Goal: Complete application form

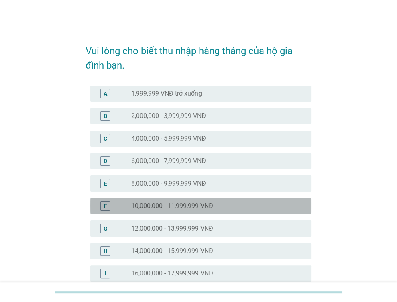
click at [206, 204] on label "10,000,000 - 11,999,999 VNĐ" at bounding box center [172, 206] width 82 height 8
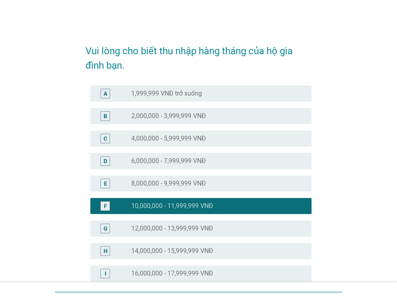
scroll to position [264, 0]
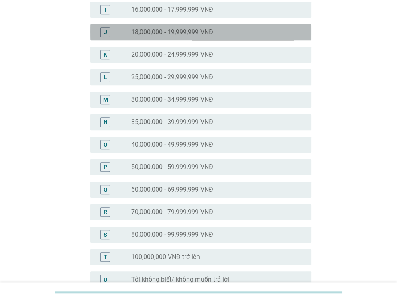
click at [194, 36] on div "radio_button_unchecked 18,000,000 - 19,999,999 VNĐ" at bounding box center [218, 32] width 174 height 10
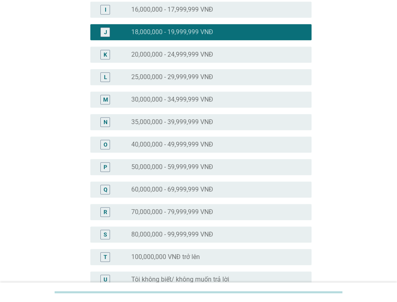
scroll to position [353, 0]
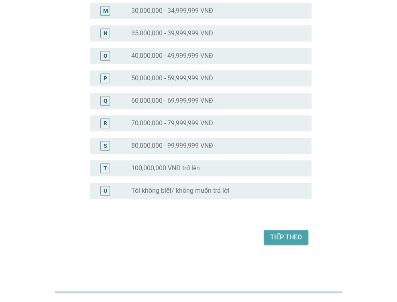
click at [284, 239] on div "Tiếp theo" at bounding box center [286, 238] width 32 height 10
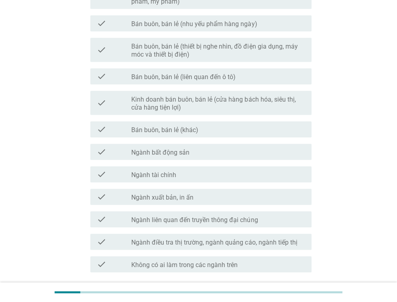
scroll to position [409, 0]
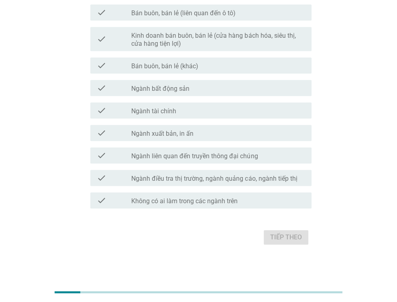
click at [285, 238] on div "Tiếp theo" at bounding box center [199, 237] width 226 height 19
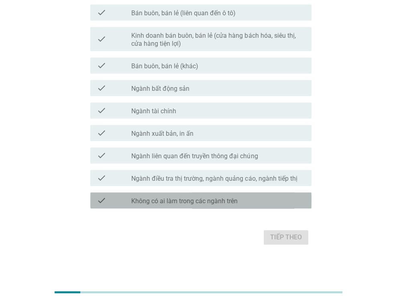
click at [272, 199] on div "check_box_outline_blank Không có ai làm trong các ngành trên" at bounding box center [218, 201] width 174 height 10
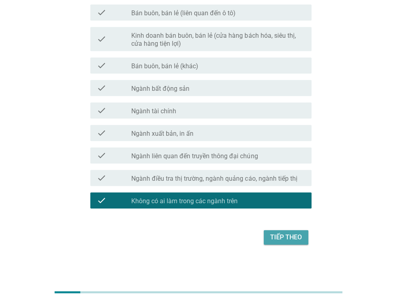
click at [290, 238] on div "Tiếp theo" at bounding box center [286, 238] width 32 height 10
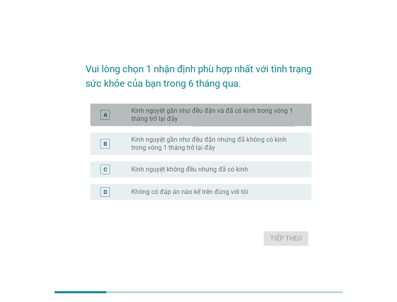
click at [268, 120] on label "Kinh nguyệt gần như đều đặn và đã có kinh trong vòng 1 tháng trở lại đây" at bounding box center [215, 115] width 168 height 16
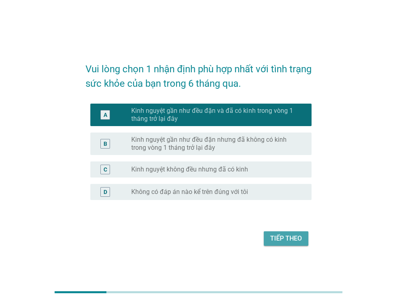
click at [284, 234] on div "Tiếp theo" at bounding box center [286, 239] width 32 height 10
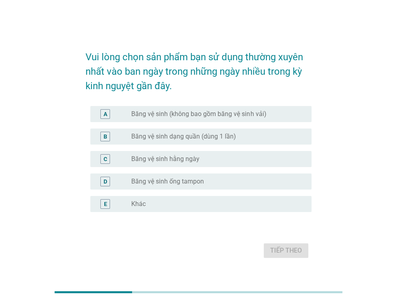
click at [252, 143] on div "B radio_button_unchecked Băng vệ sinh dạng quần (dùng 1 lần)" at bounding box center [200, 137] width 221 height 16
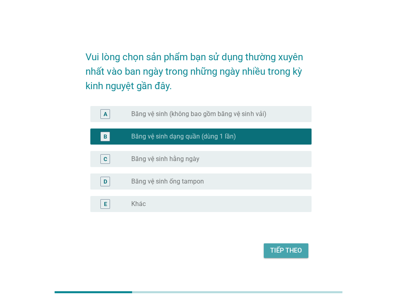
click at [278, 244] on button "Tiếp theo" at bounding box center [286, 251] width 45 height 14
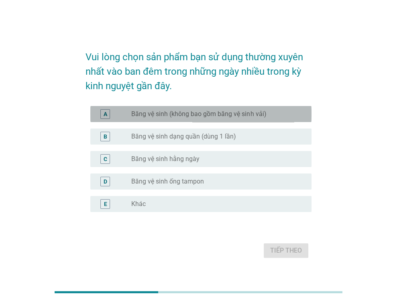
click at [273, 121] on div "A radio_button_unchecked Băng vệ sinh (không bao gồm băng vệ sinh vải)" at bounding box center [200, 114] width 221 height 16
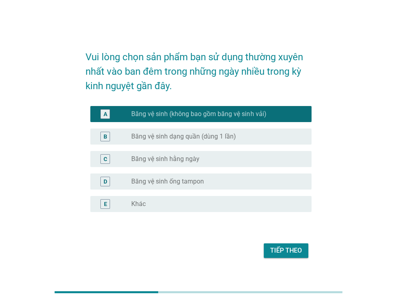
click at [281, 249] on div "Tiếp theo" at bounding box center [286, 251] width 32 height 10
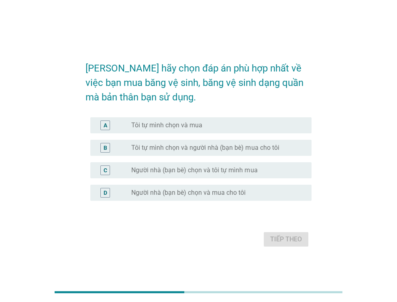
click at [251, 133] on div "A radio_button_unchecked Tôi tự mình chọn và mua" at bounding box center [200, 125] width 221 height 16
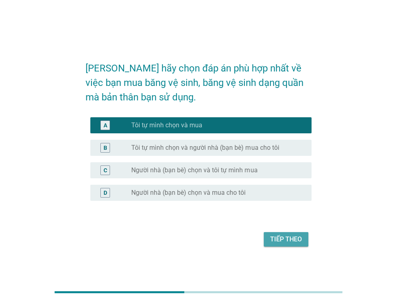
click at [275, 234] on button "Tiếp theo" at bounding box center [286, 239] width 45 height 14
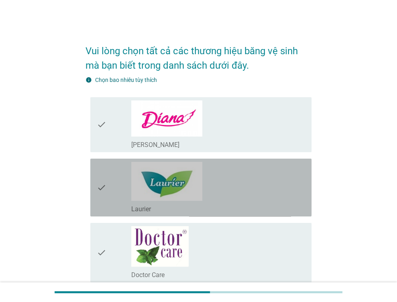
click at [264, 174] on div "check_box_outline_blank Laurier" at bounding box center [218, 187] width 174 height 51
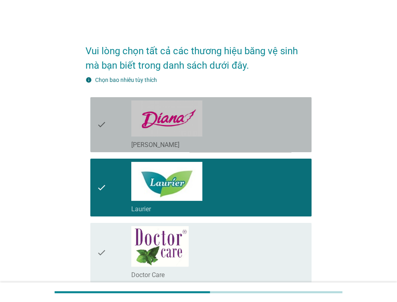
click at [269, 112] on div "check_box_outline_blank [PERSON_NAME]" at bounding box center [218, 124] width 174 height 49
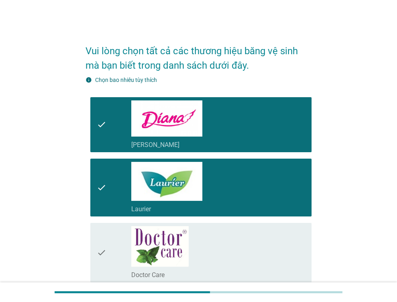
scroll to position [264, 0]
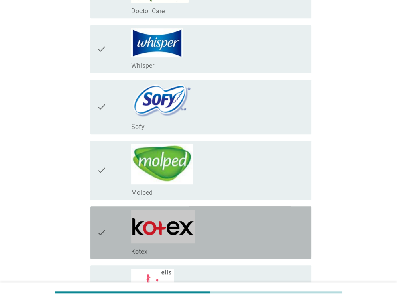
click at [244, 222] on div "check_box_outline_blank Kotex" at bounding box center [218, 233] width 174 height 46
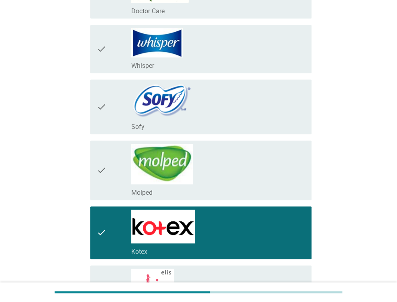
scroll to position [395, 0]
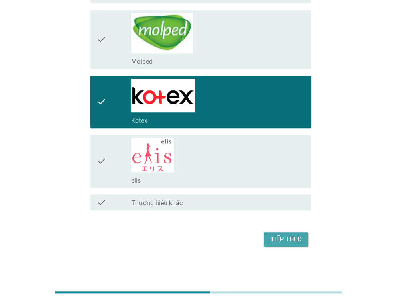
click at [299, 237] on div "Tiếp theo" at bounding box center [286, 240] width 32 height 10
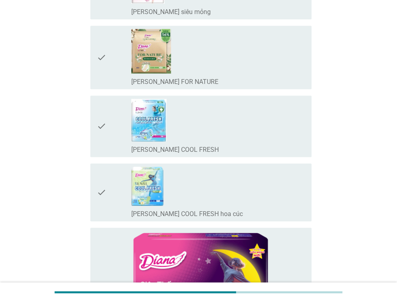
scroll to position [0, 0]
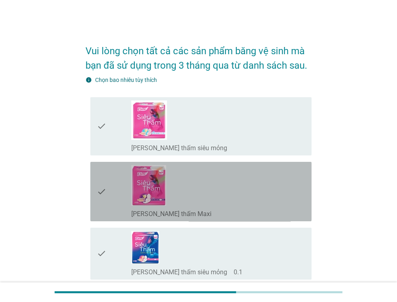
click at [219, 195] on div "check_box_outline_blank [PERSON_NAME] thấm Maxi" at bounding box center [218, 191] width 174 height 53
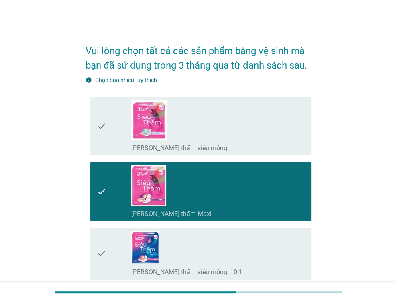
scroll to position [264, 0]
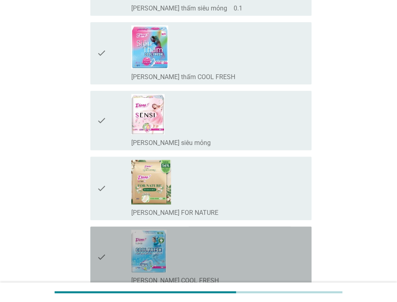
click at [215, 230] on div "check_box_outline_blank [PERSON_NAME] SENSI COOL FRESH" at bounding box center [218, 257] width 174 height 55
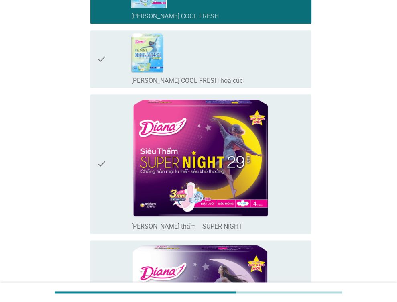
scroll to position [792, 0]
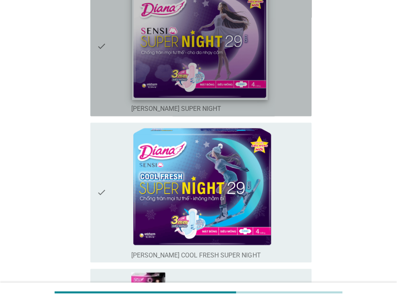
click at [196, 88] on img at bounding box center [200, 40] width 136 height 120
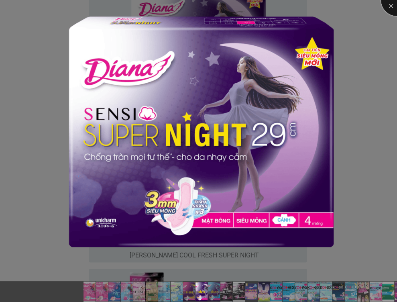
click at [391, 5] on div at bounding box center [397, 0] width 32 height 32
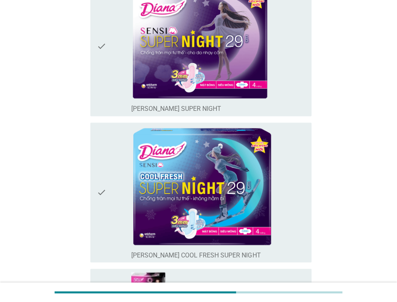
drag, startPoint x: 391, startPoint y: 5, endPoint x: 350, endPoint y: 168, distance: 167.8
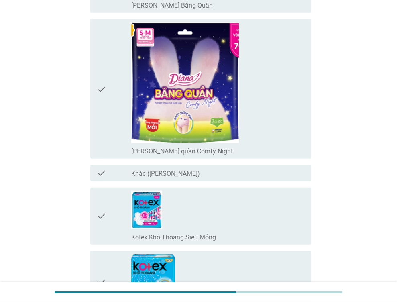
scroll to position [1585, 0]
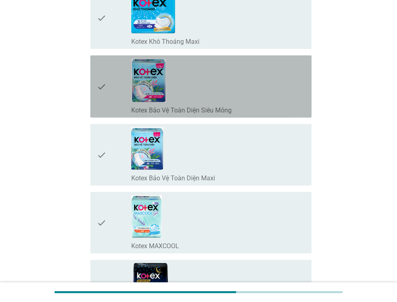
click at [239, 99] on div "check_box_outline_blank Kotex Bảo Vệ Toàn Diện Siêu Mỏng" at bounding box center [218, 87] width 174 height 56
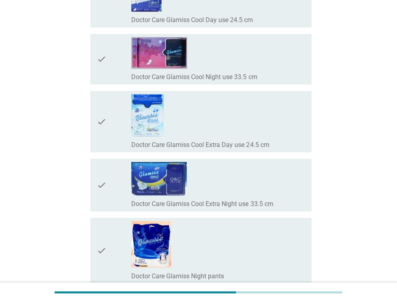
scroll to position [6819, 0]
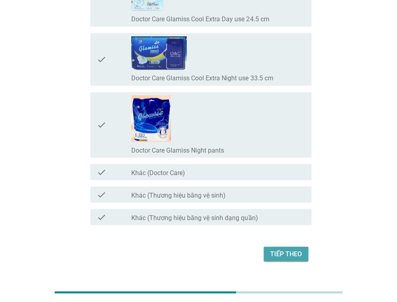
click at [288, 247] on button "Tiếp theo" at bounding box center [286, 254] width 45 height 14
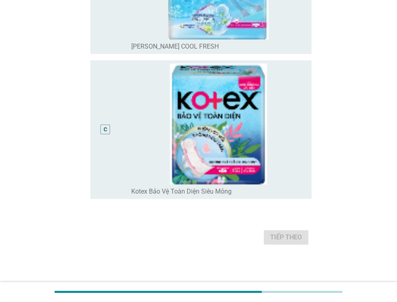
scroll to position [0, 0]
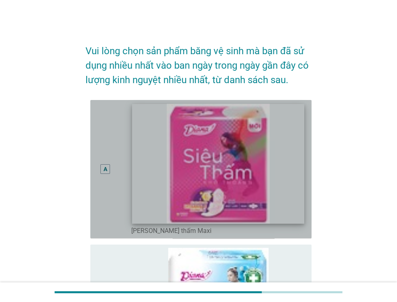
click at [258, 178] on img at bounding box center [219, 164] width 172 height 120
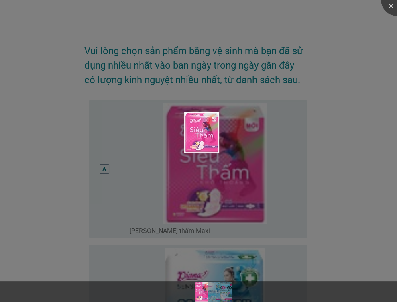
click at [289, 143] on div at bounding box center [198, 151] width 397 height 302
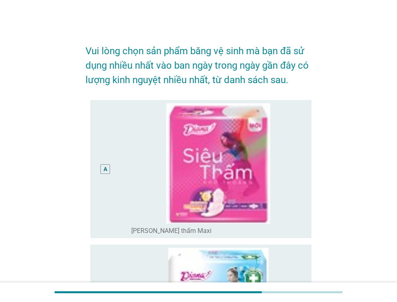
scroll to position [264, 0]
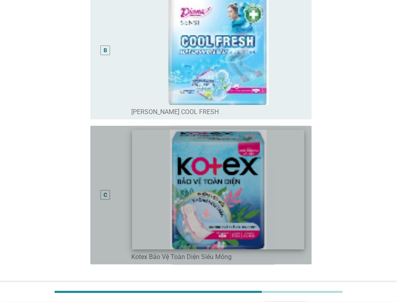
click at [294, 183] on img at bounding box center [219, 190] width 172 height 120
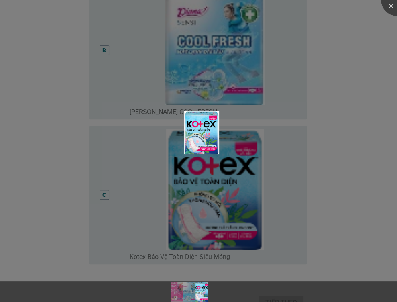
click at [332, 16] on div at bounding box center [198, 151] width 397 height 302
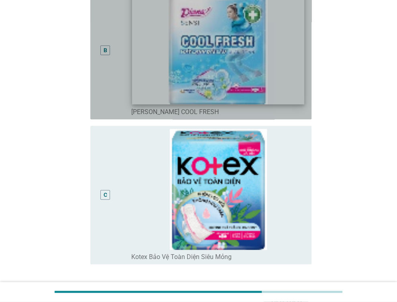
click at [300, 99] on img at bounding box center [219, 45] width 172 height 120
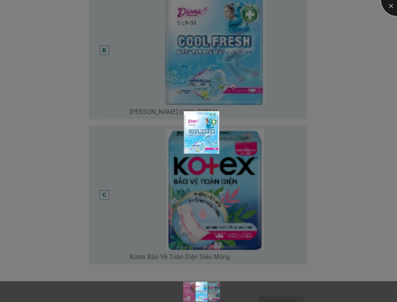
click at [393, 5] on div at bounding box center [397, 0] width 32 height 32
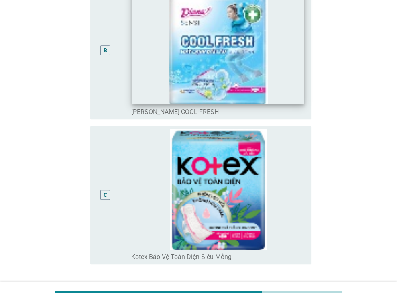
click at [148, 53] on img at bounding box center [219, 45] width 172 height 120
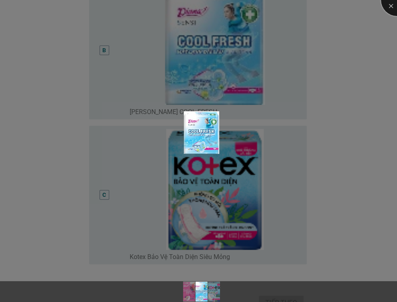
click at [391, 6] on div at bounding box center [397, 0] width 32 height 32
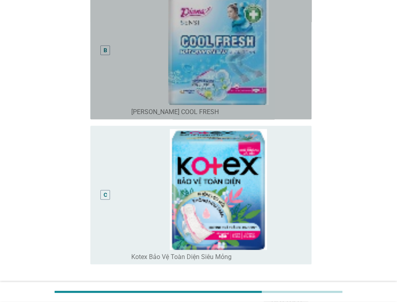
click at [118, 95] on div "B" at bounding box center [114, 50] width 35 height 132
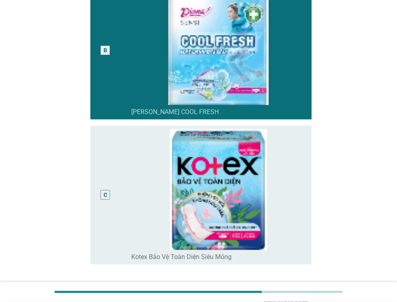
scroll to position [330, 0]
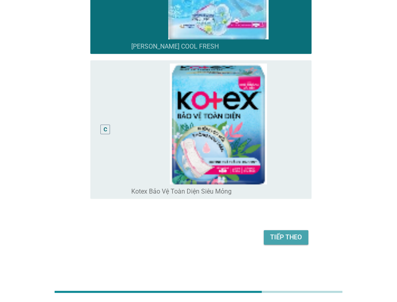
click at [288, 237] on div "Tiếp theo" at bounding box center [286, 238] width 32 height 10
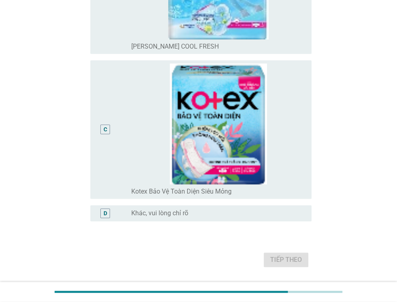
scroll to position [0, 0]
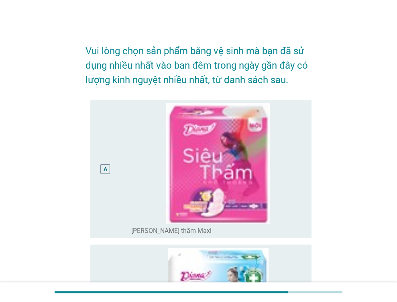
click at [307, 227] on div "A radio_button_unchecked [PERSON_NAME] thấm Maxi" at bounding box center [200, 169] width 221 height 139
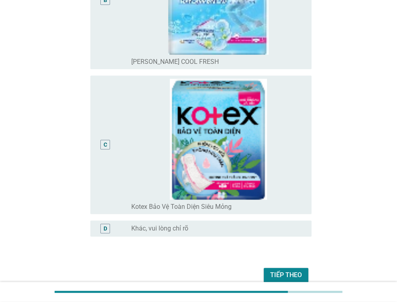
scroll to position [316, 0]
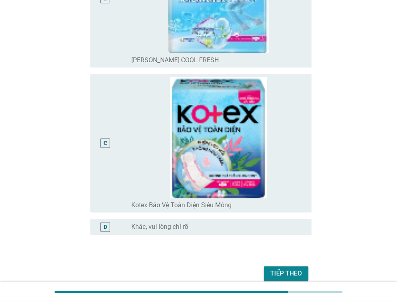
click at [290, 270] on div "Tiếp theo" at bounding box center [286, 274] width 32 height 10
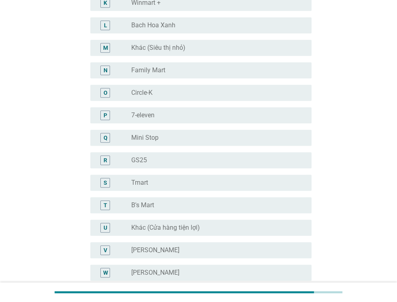
scroll to position [0, 0]
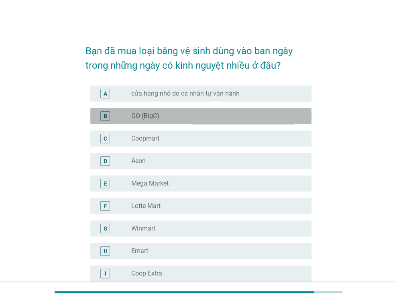
click at [270, 123] on div "B radio_button_unchecked GO (BigC)" at bounding box center [200, 116] width 221 height 16
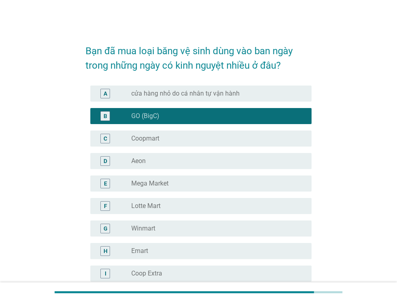
click at [229, 218] on div "G radio_button_unchecked Winmart" at bounding box center [199, 228] width 226 height 23
click at [249, 212] on div "F radio_button_unchecked Lotte Mart" at bounding box center [200, 206] width 221 height 16
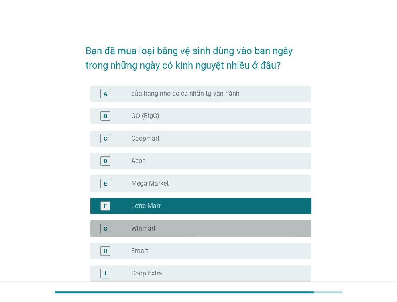
click at [248, 222] on div "G radio_button_unchecked Winmart" at bounding box center [200, 229] width 221 height 16
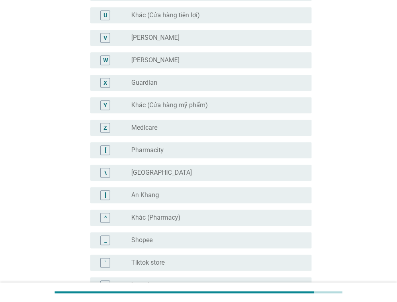
scroll to position [780, 0]
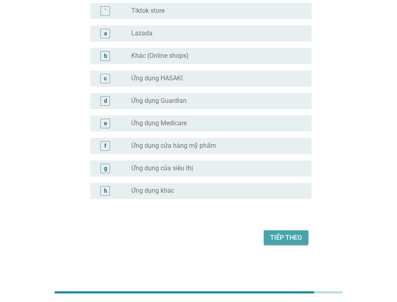
click at [289, 237] on div "Tiếp theo" at bounding box center [286, 238] width 32 height 10
